Goal: Check status

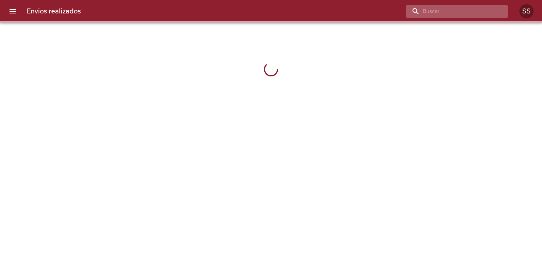
click at [463, 12] on input "buscar" at bounding box center [451, 11] width 90 height 12
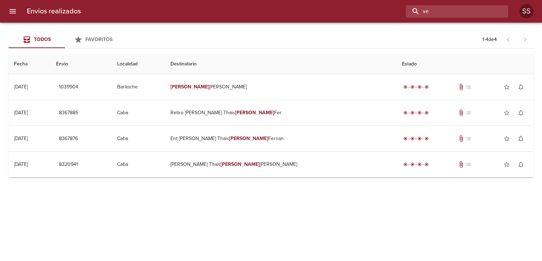
type input "v"
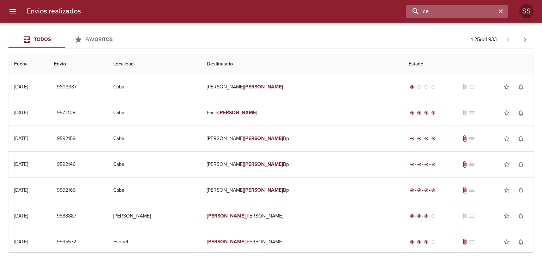
type input "c"
paste input "[PERSON_NAME]"
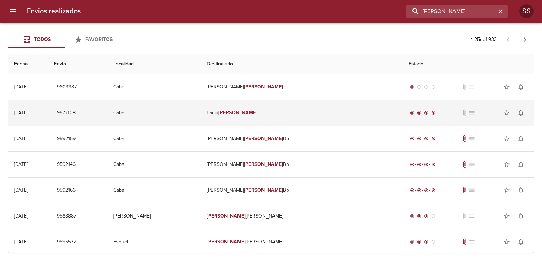
type input "[PERSON_NAME]"
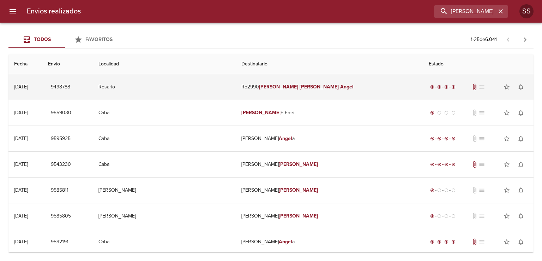
click at [376, 81] on td "Ro2990 [PERSON_NAME]" at bounding box center [330, 86] width 188 height 25
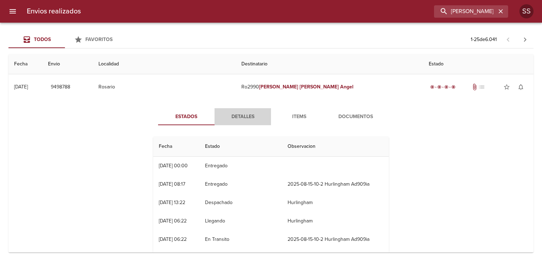
click at [249, 117] on span "Detalles" at bounding box center [243, 116] width 48 height 9
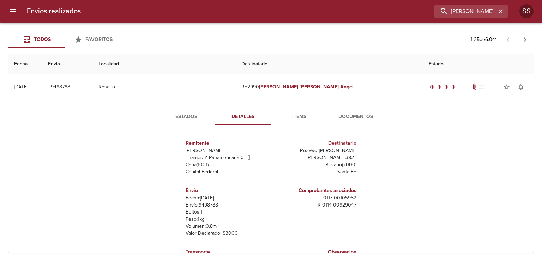
click at [295, 116] on span "Items" at bounding box center [299, 116] width 48 height 9
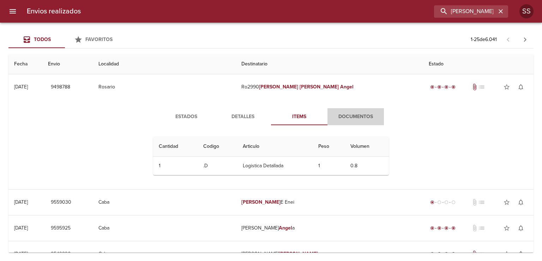
click at [337, 111] on button "Documentos" at bounding box center [356, 116] width 57 height 17
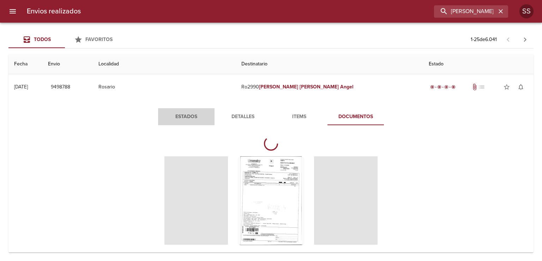
click at [178, 119] on span "Estados" at bounding box center [186, 116] width 48 height 9
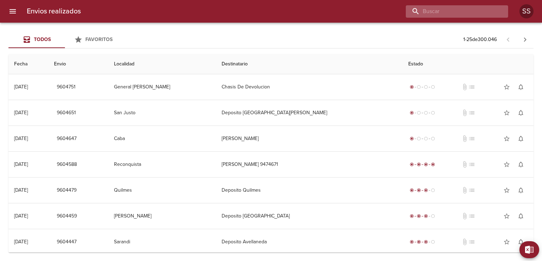
paste input "[PERSON_NAME]"
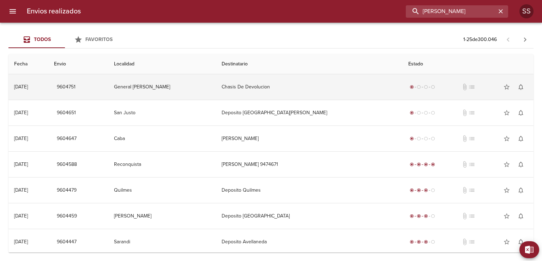
type input "[PERSON_NAME]"
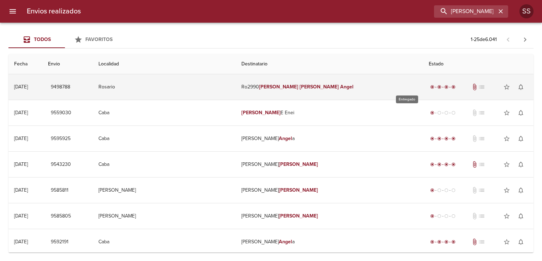
click at [430, 87] on span "radio_button_checked" at bounding box center [432, 87] width 4 height 4
